Goal: Information Seeking & Learning: Learn about a topic

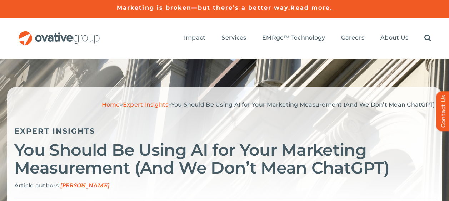
click at [39, 37] on img "OG_Full_horizontal_RGB" at bounding box center [59, 38] width 82 height 14
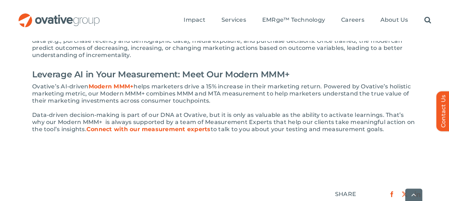
scroll to position [417, 0]
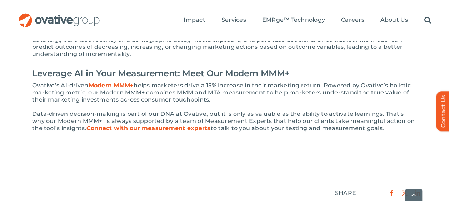
click at [116, 86] on strong "Modern MMM+" at bounding box center [111, 85] width 45 height 7
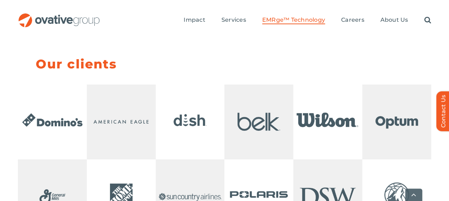
scroll to position [1495, 0]
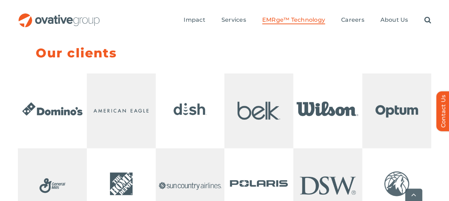
drag, startPoint x: 453, startPoint y: 111, endPoint x: 280, endPoint y: 42, distance: 185.9
